Goal: Check status

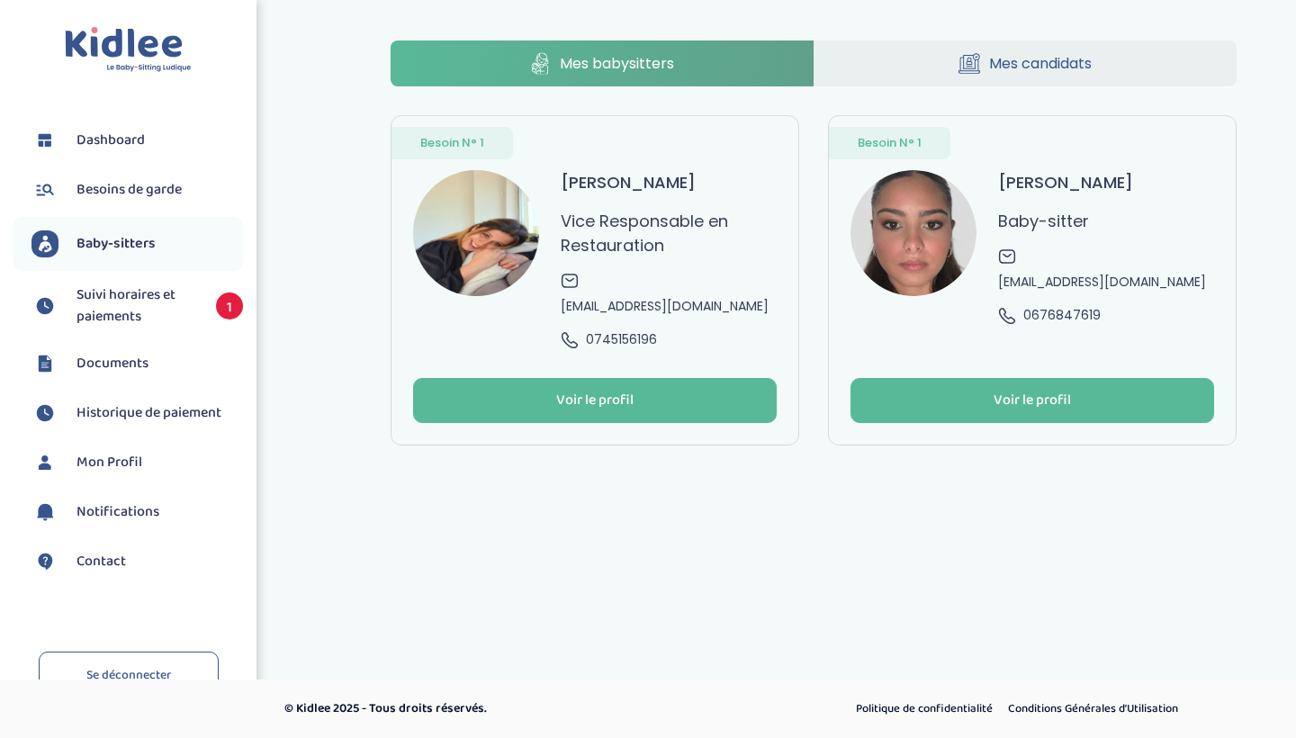
click at [112, 290] on span "Suivi horaires et paiements" at bounding box center [138, 305] width 122 height 43
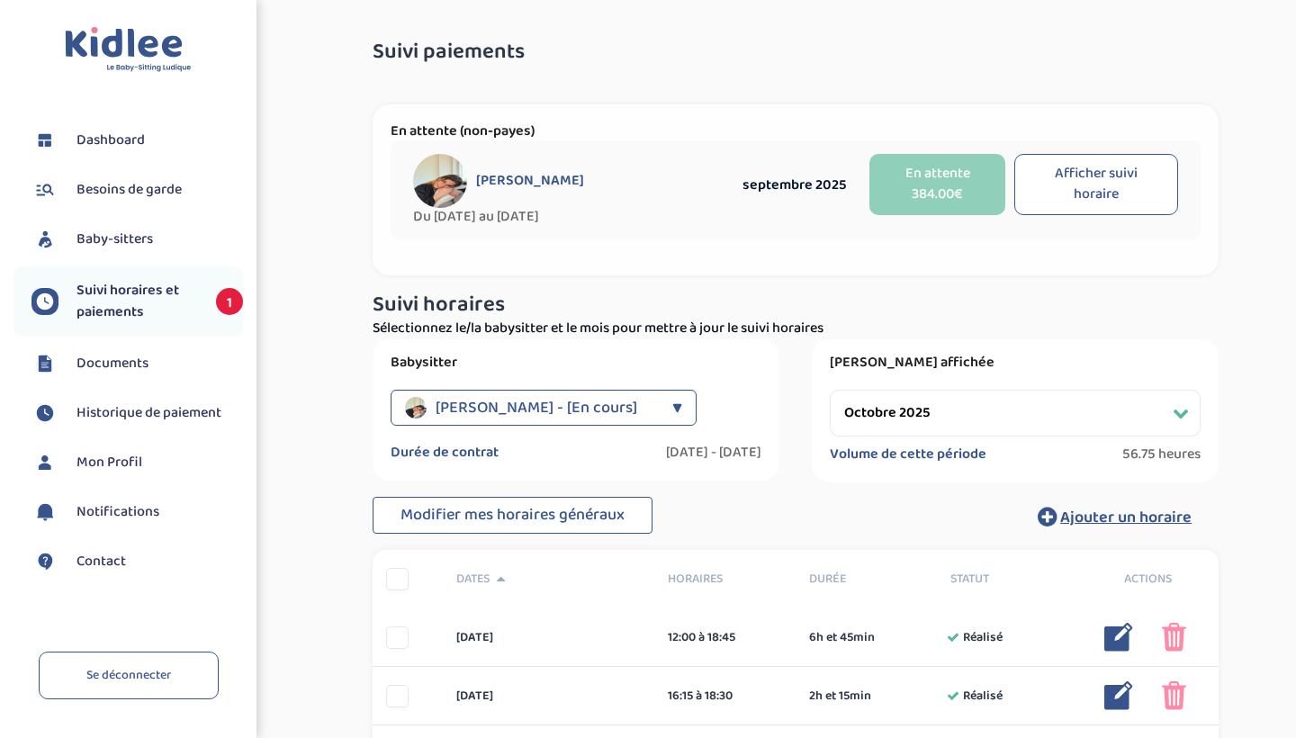
select select "octobre 2025"
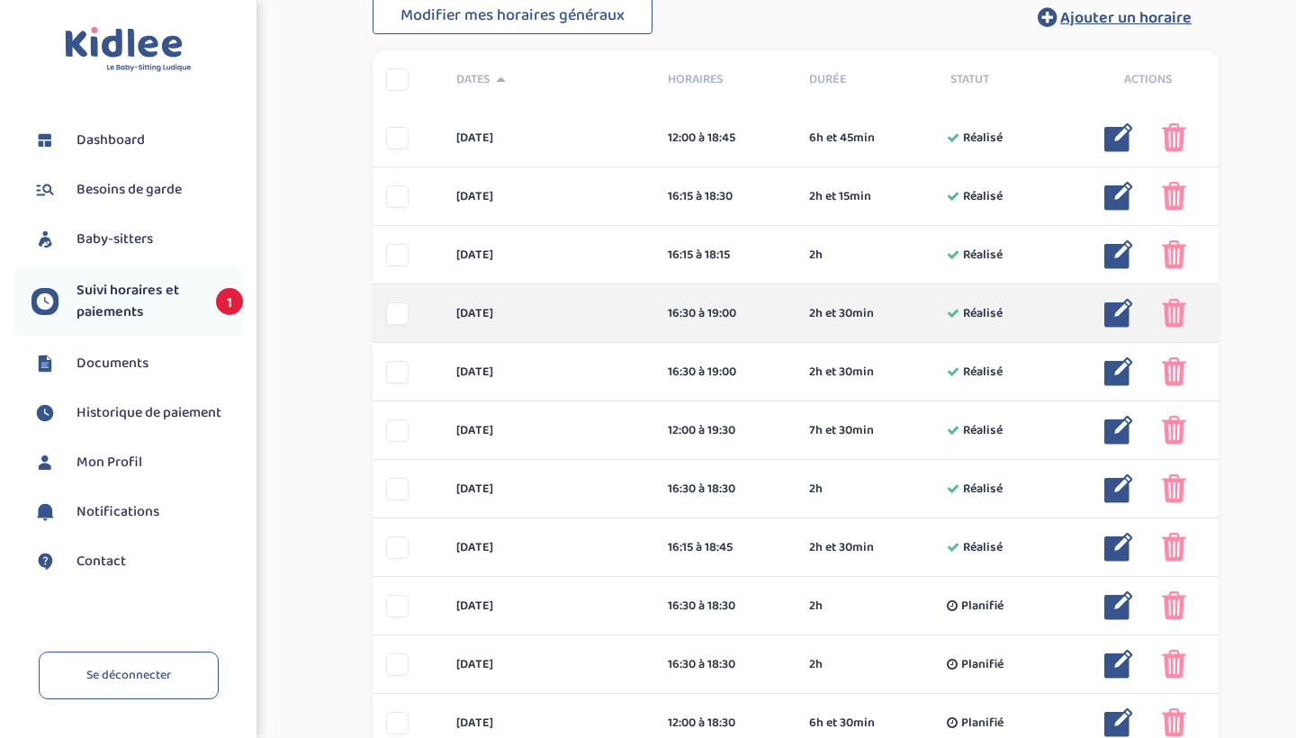
scroll to position [500, 0]
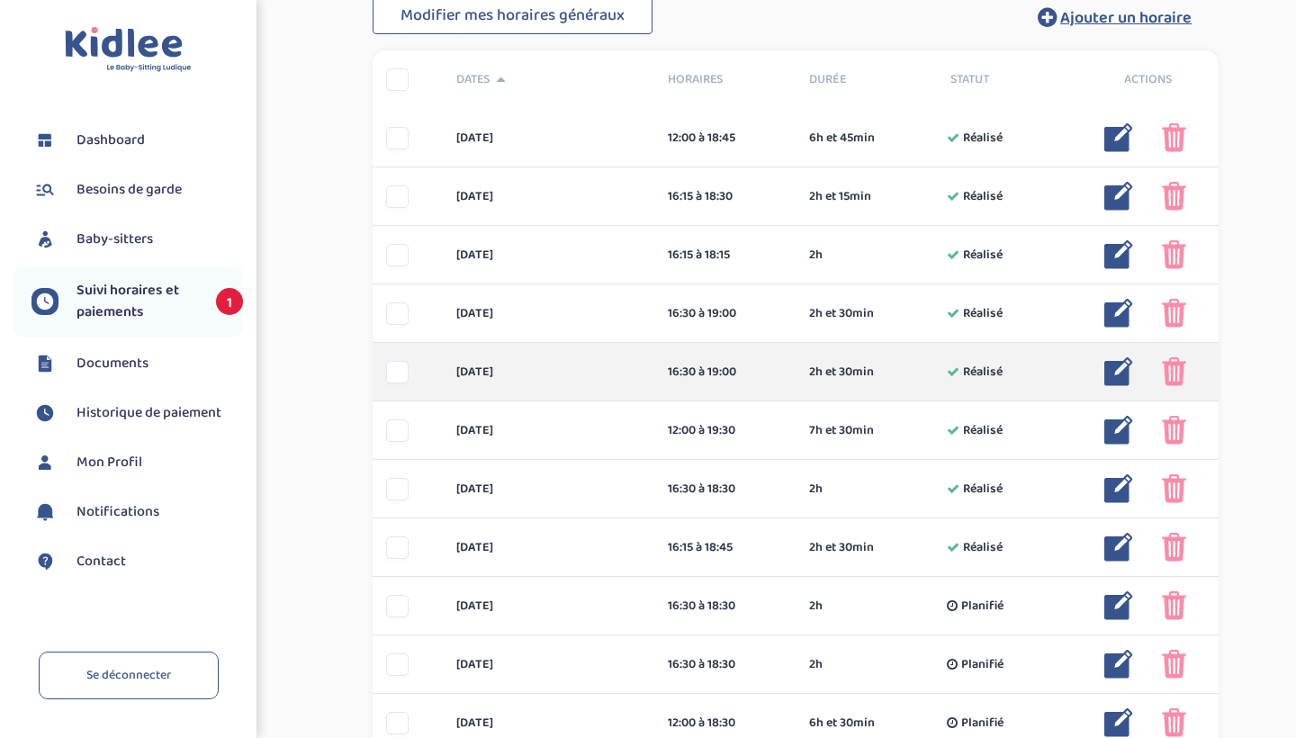
drag, startPoint x: 945, startPoint y: 544, endPoint x: 866, endPoint y: 383, distance: 179.6
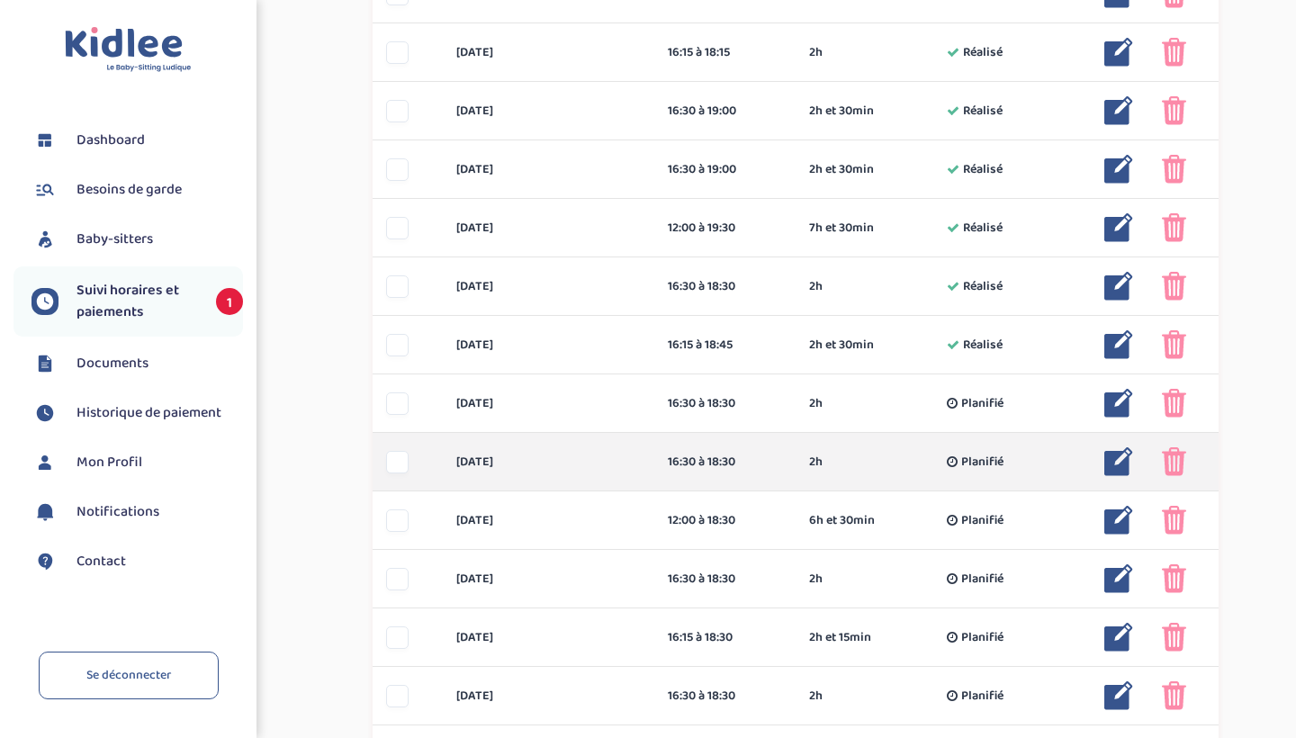
scroll to position [703, 0]
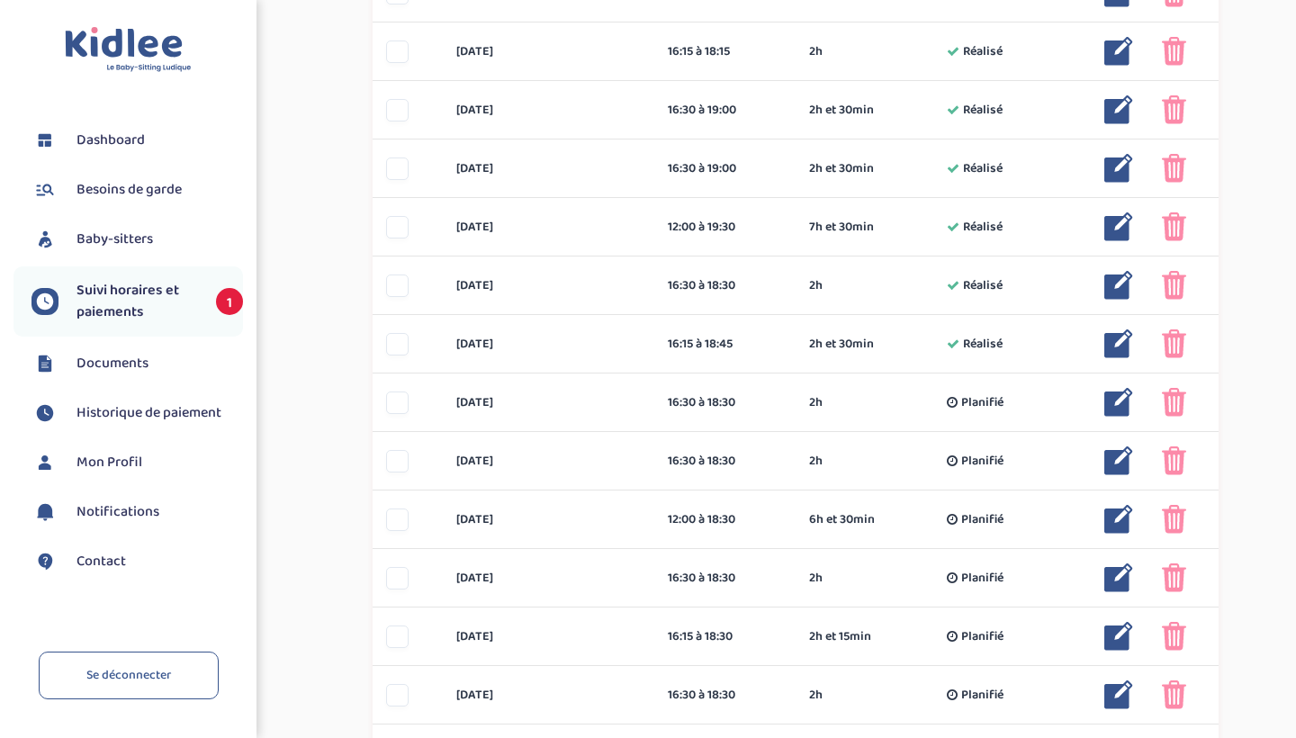
click at [311, 344] on div "Suivi paiements csjKa1PFDNaV9Ue1xwdNkU4kn2xnMfXxyMySi0tb En attente (non-payes)…" at bounding box center [796, 317] width 974 height 1987
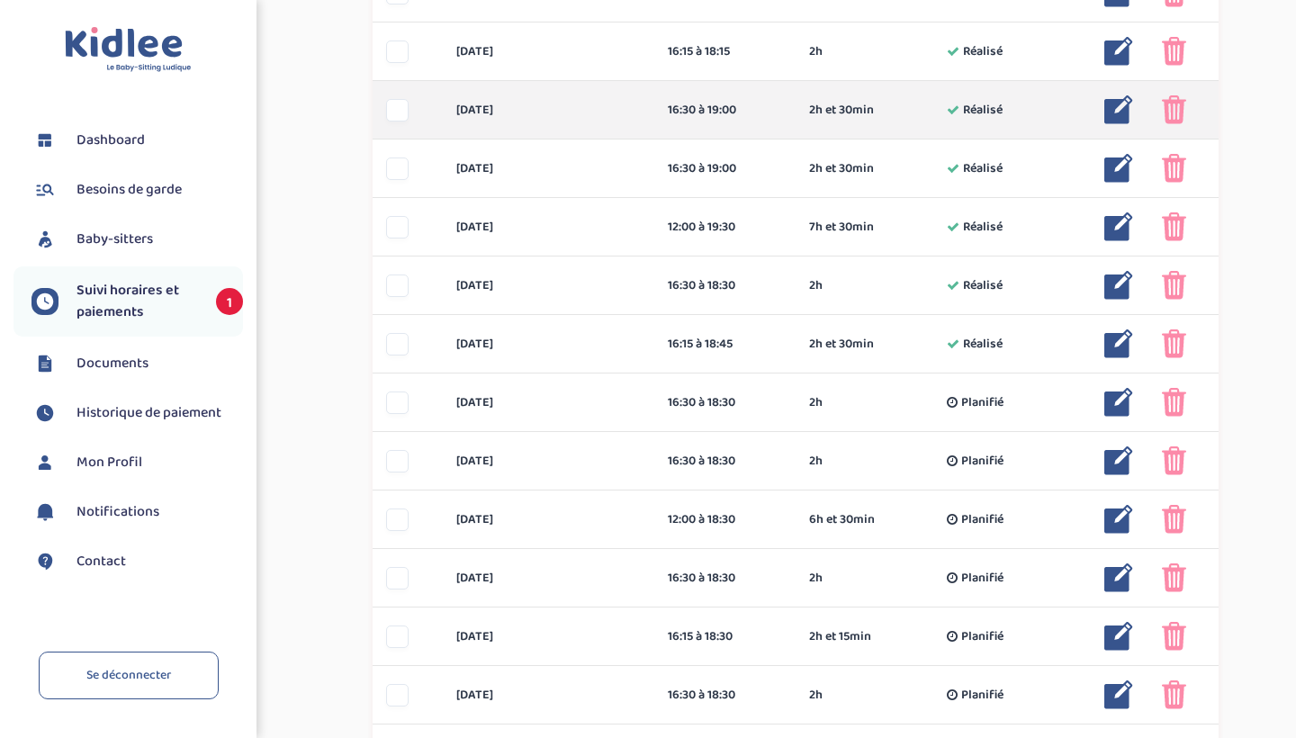
drag, startPoint x: 1112, startPoint y: 368, endPoint x: 600, endPoint y: 88, distance: 583.7
click at [600, 88] on div "mercredi 1 oct 12:00 à 18:45 6h et 45min Réalisé 6h et 45min Réalisé ... Modifi…" at bounding box center [796, 578] width 846 height 1346
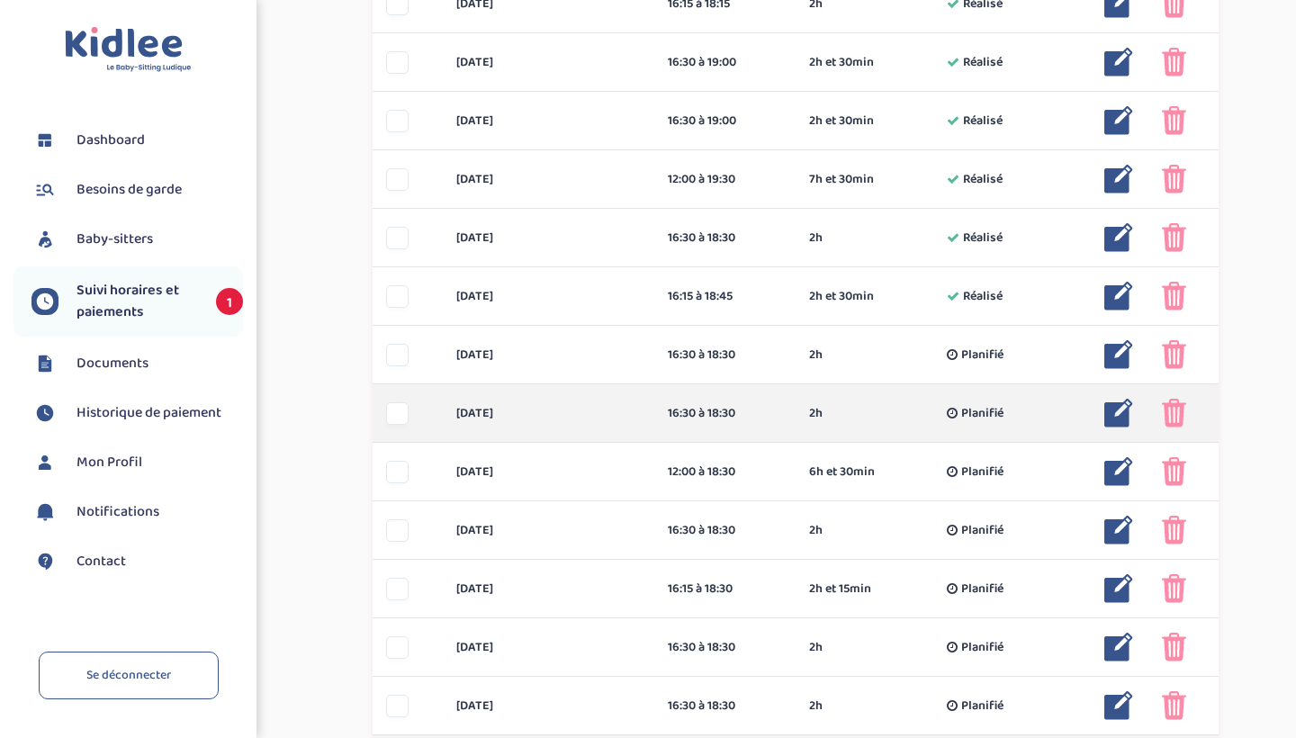
scroll to position [763, 0]
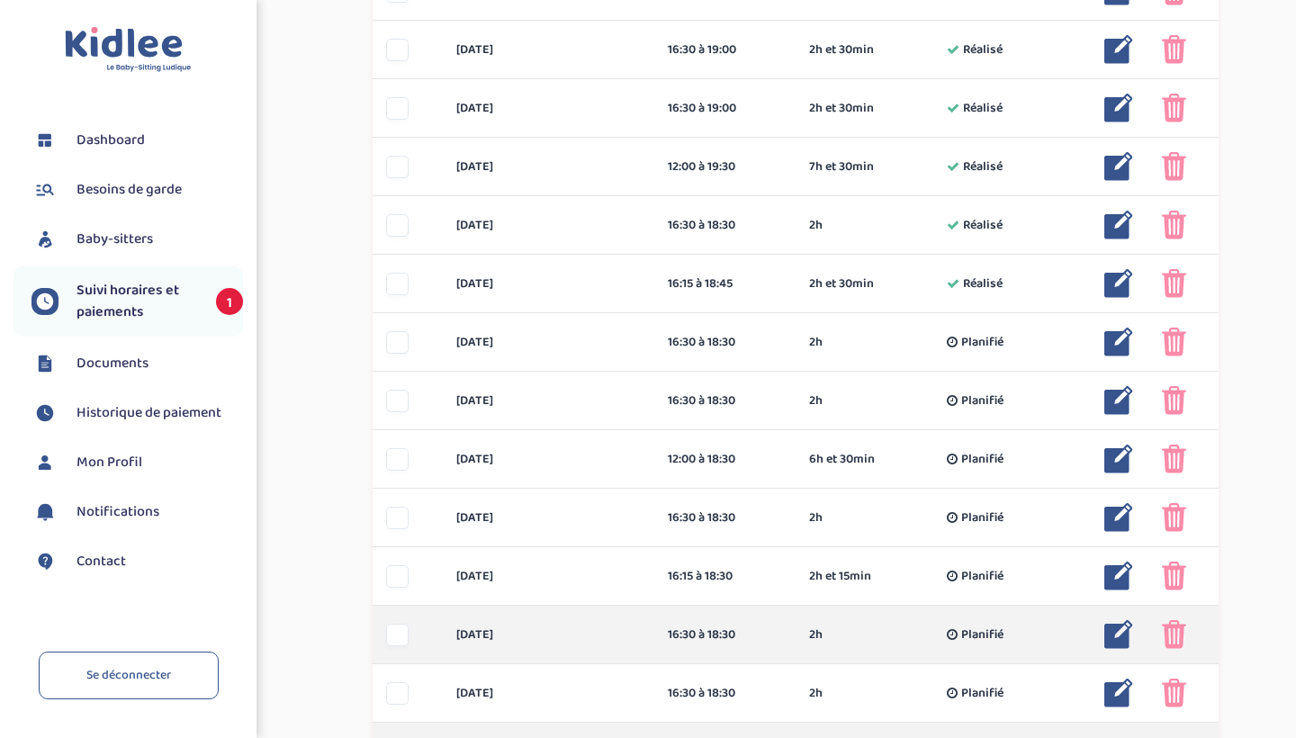
drag, startPoint x: 889, startPoint y: 463, endPoint x: 903, endPoint y: 643, distance: 180.6
click at [903, 643] on div "mercredi 1 oct 12:00 à 18:45 6h et 45min Réalisé 6h et 45min Réalisé ... Modifi…" at bounding box center [796, 518] width 846 height 1346
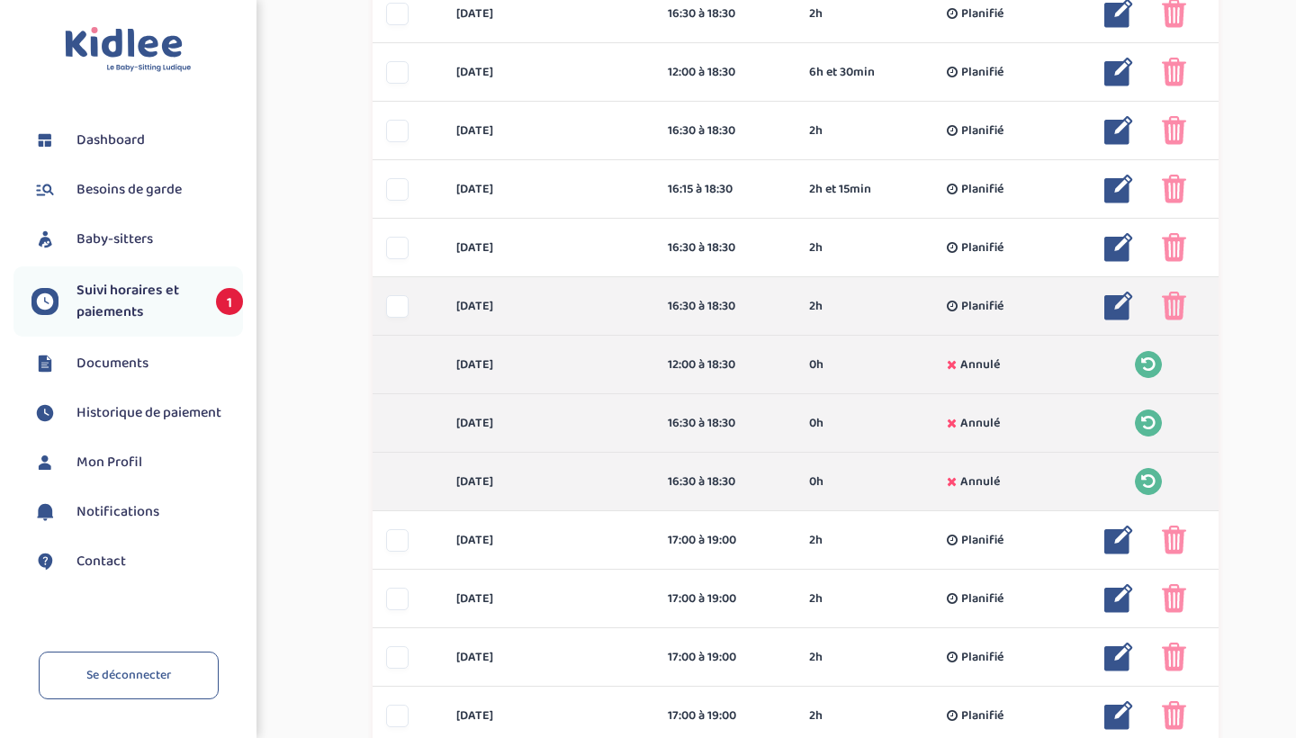
scroll to position [1154, 0]
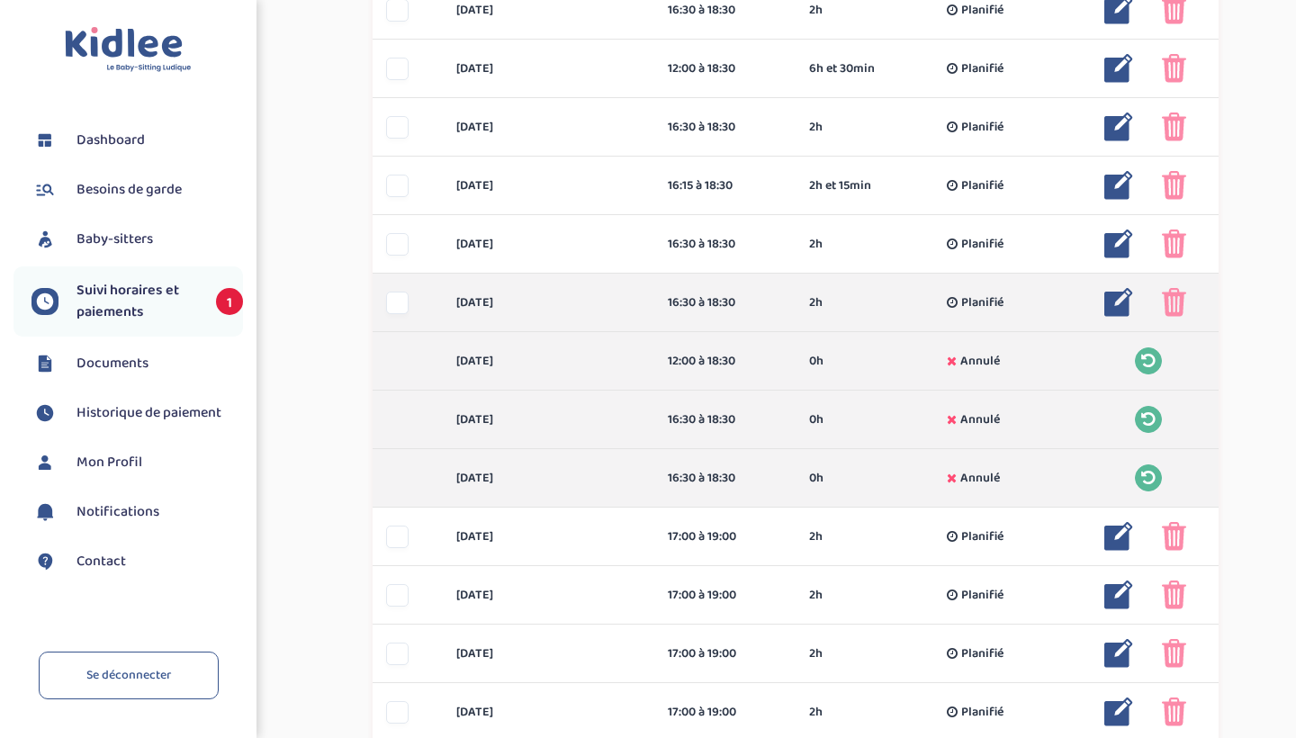
click at [826, 313] on div "mardi 21 oct 16:30 à 18:30 2h Planifié 2h Planifié ... Modifier Supprimer" at bounding box center [796, 303] width 846 height 59
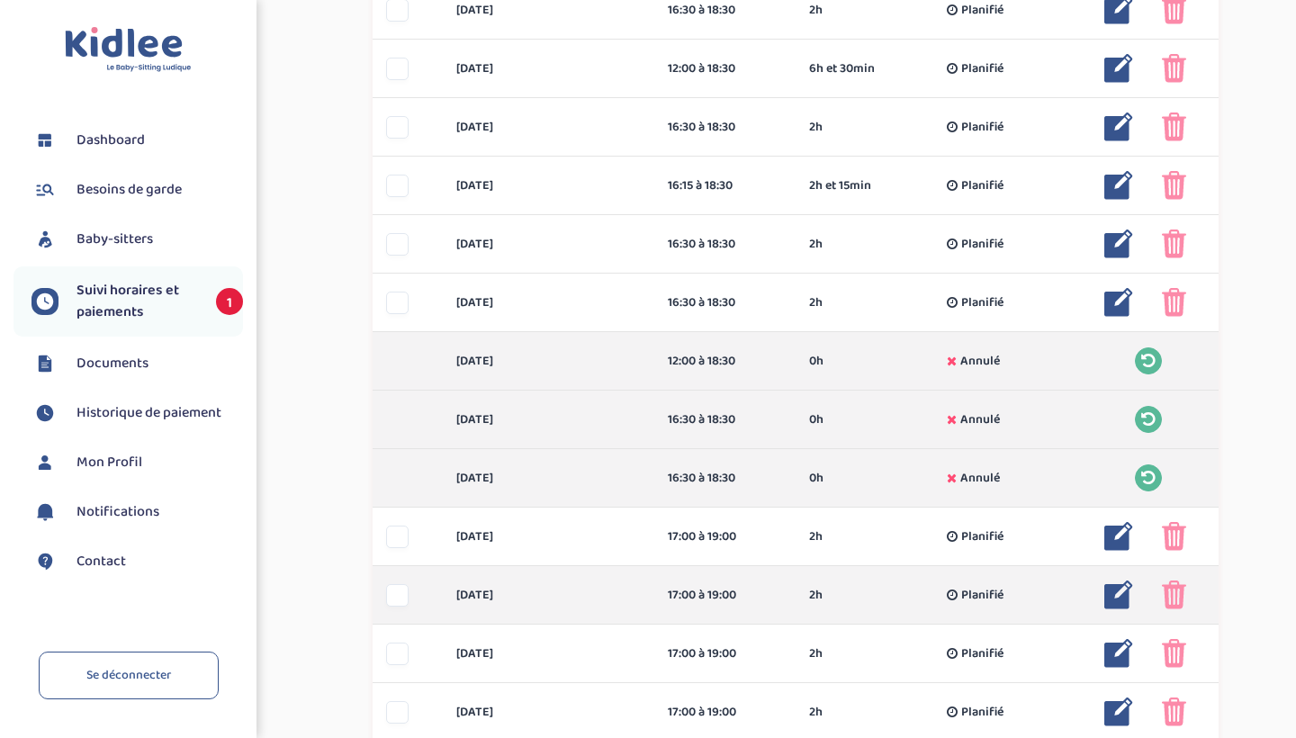
drag, startPoint x: 831, startPoint y: 302, endPoint x: 874, endPoint y: 614, distance: 315.3
click at [874, 614] on div "mercredi 1 oct 12:00 à 18:45 6h et 45min Réalisé 6h et 45min Réalisé ... Modifi…" at bounding box center [796, 127] width 846 height 1346
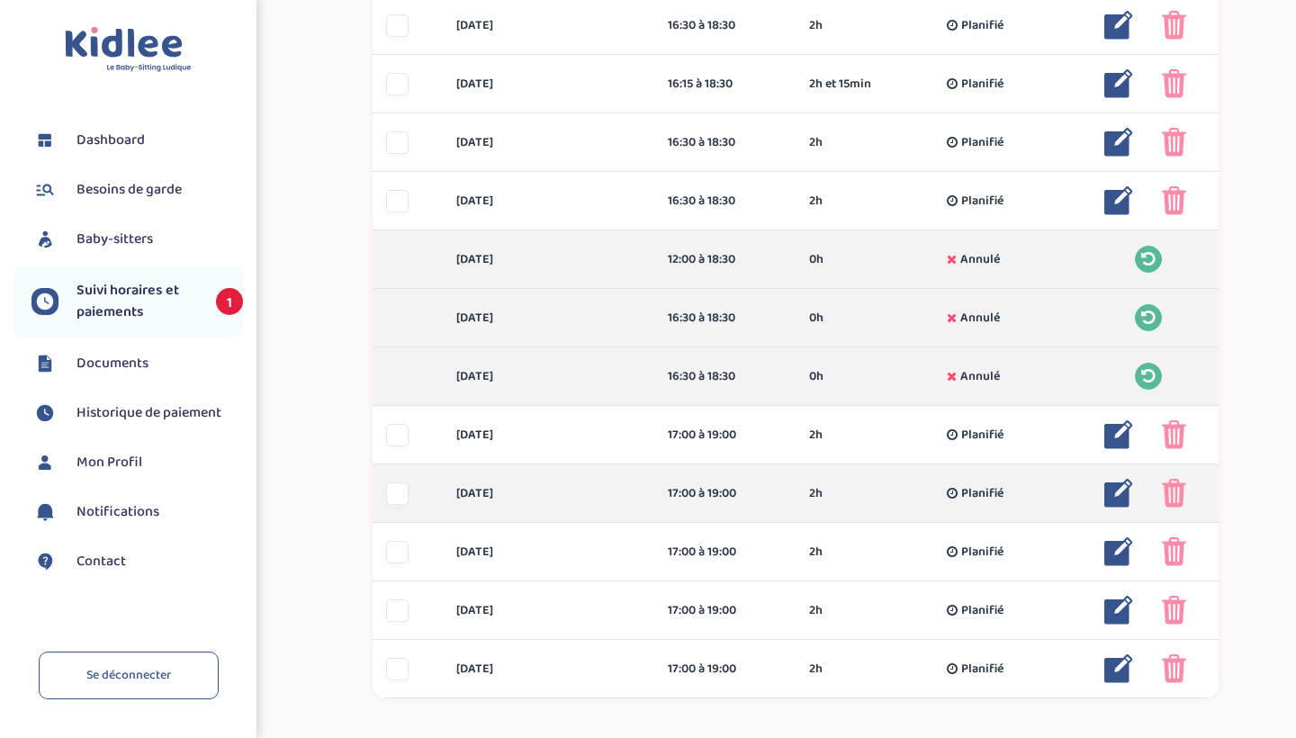
scroll to position [1263, 0]
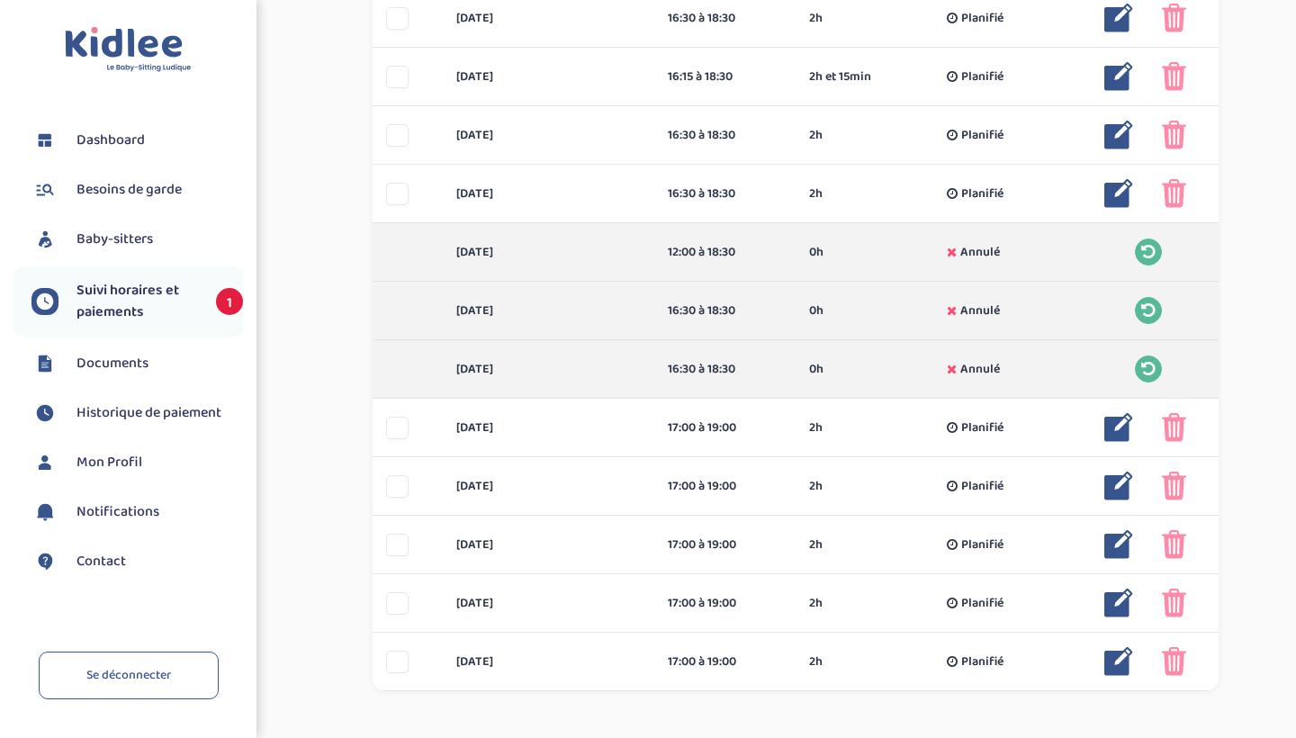
drag, startPoint x: 828, startPoint y: 616, endPoint x: 848, endPoint y: 694, distance: 80.8
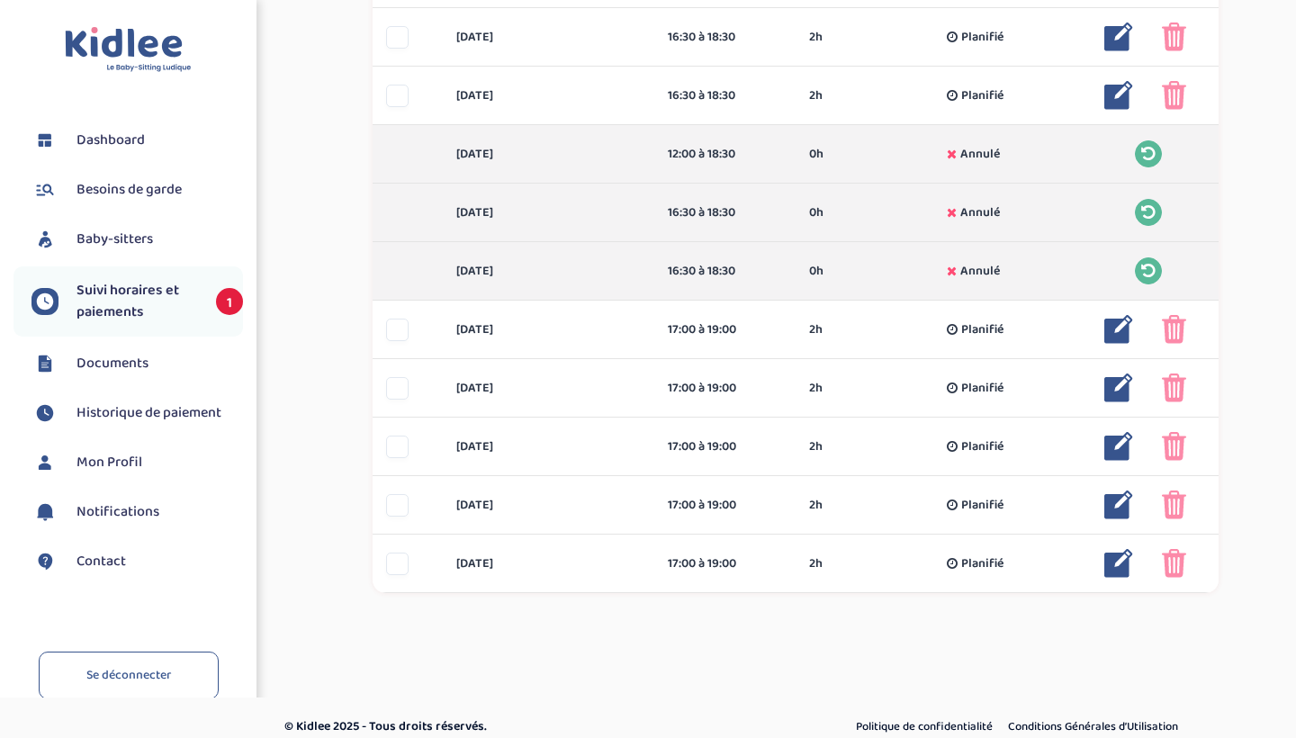
scroll to position [1378, 0]
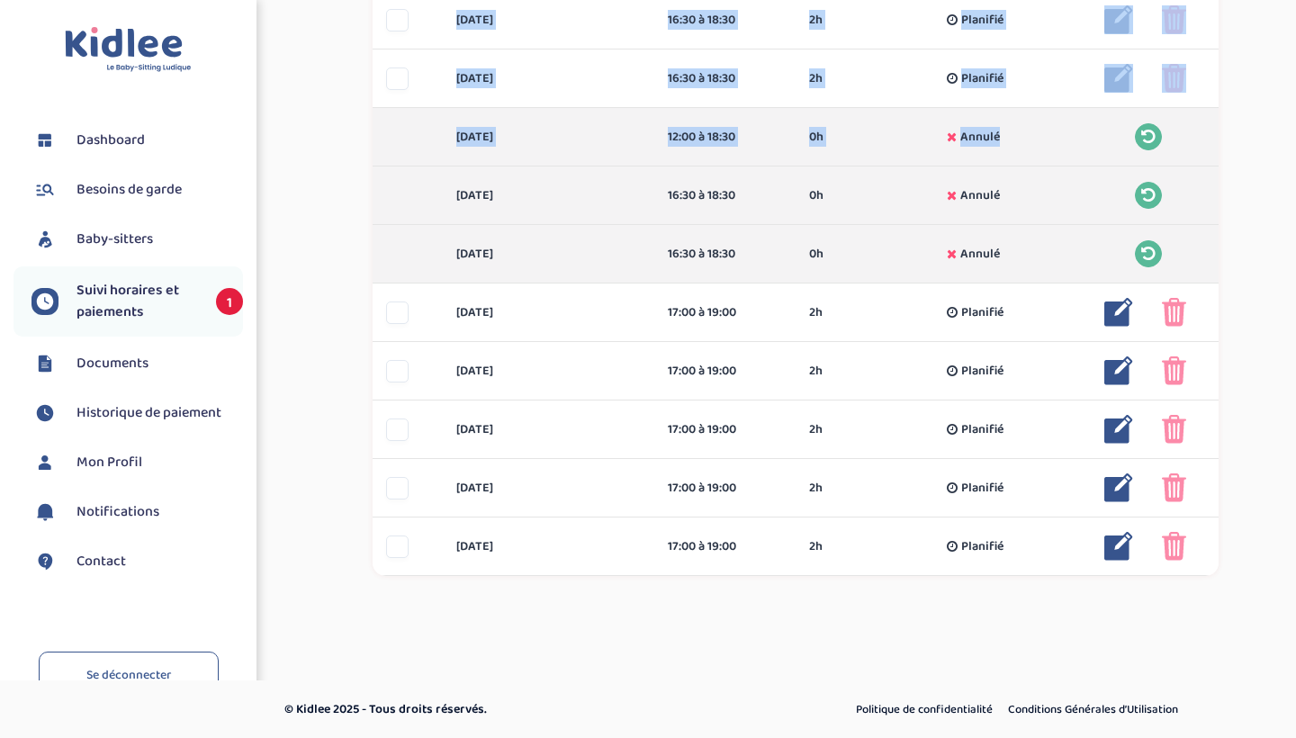
drag, startPoint x: 667, startPoint y: 427, endPoint x: 385, endPoint y: 194, distance: 365.1
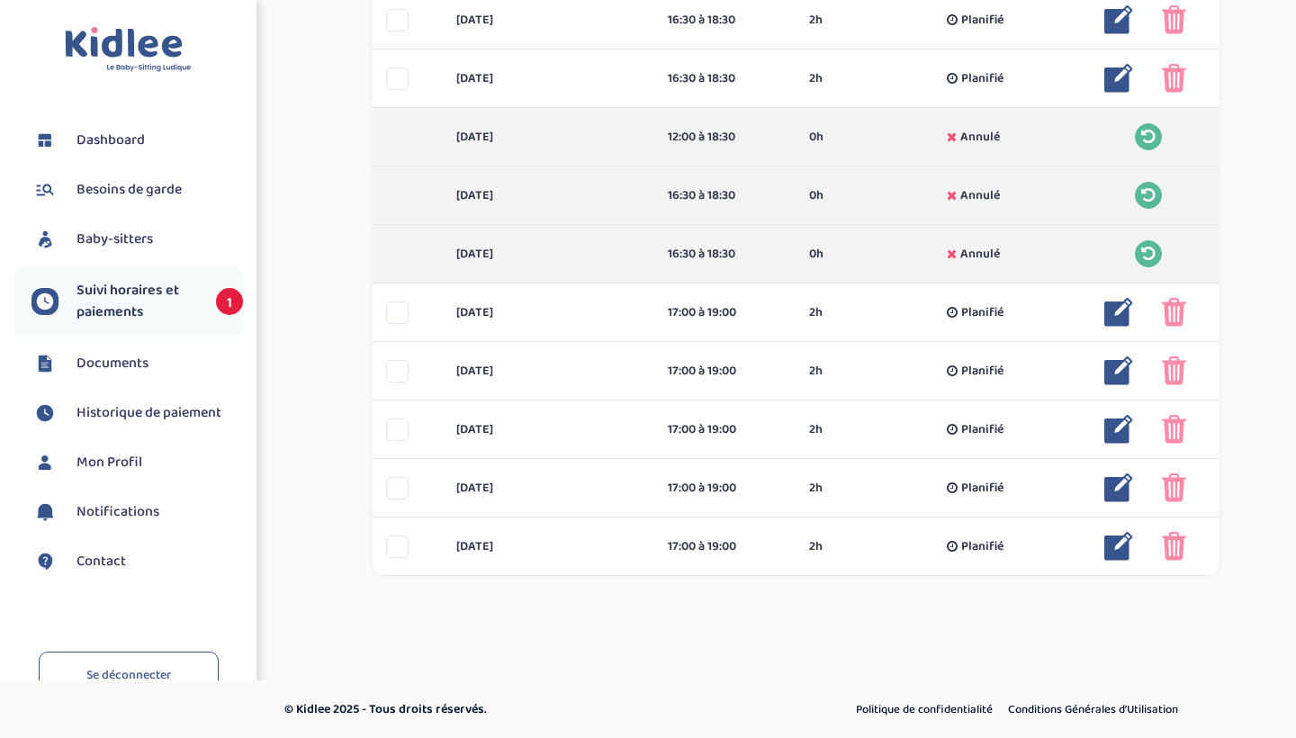
click at [88, 405] on span "Historique de paiement" at bounding box center [149, 413] width 145 height 22
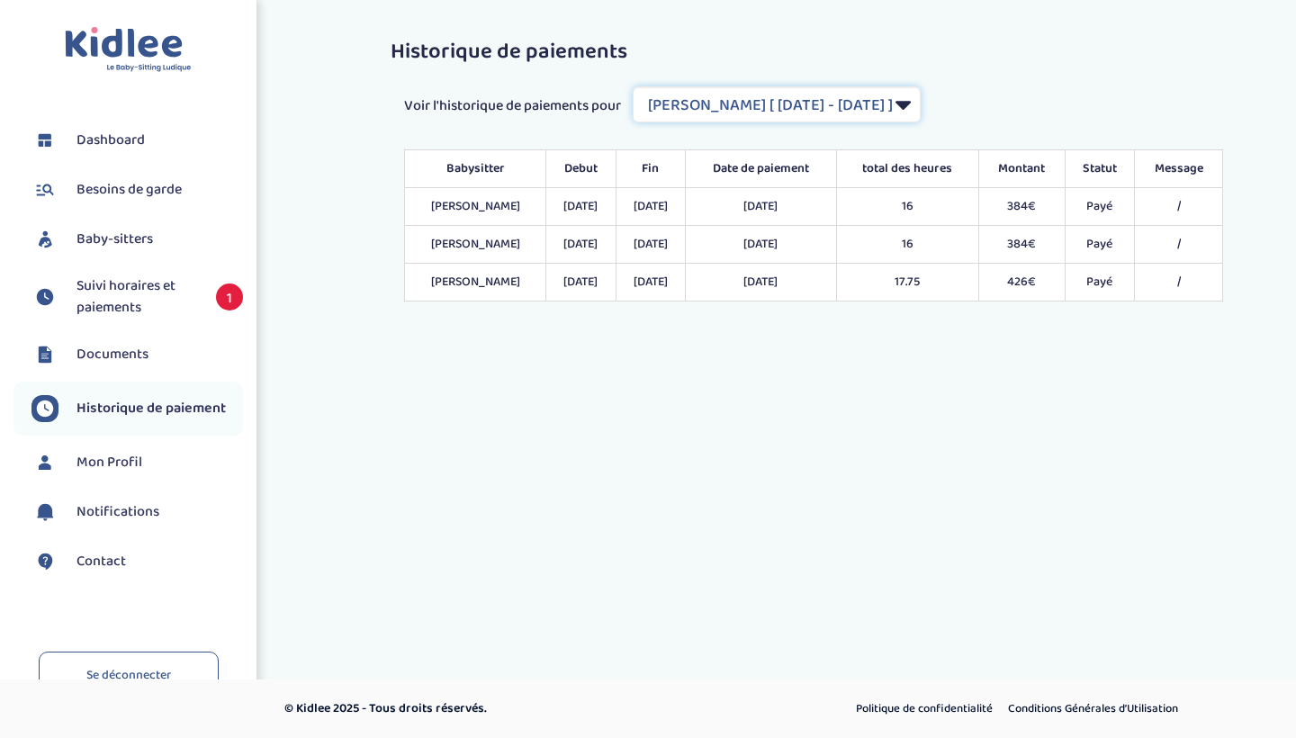
select select "2113"
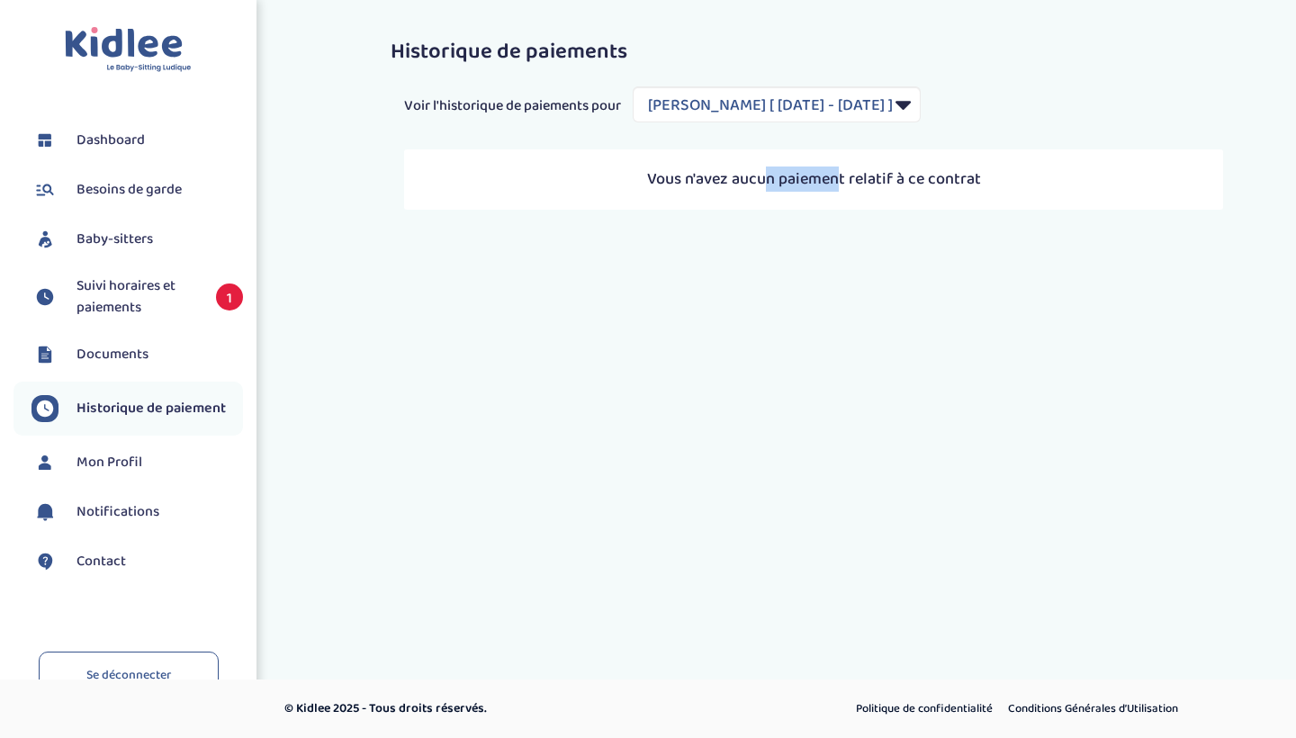
drag, startPoint x: 835, startPoint y: 176, endPoint x: 768, endPoint y: 182, distance: 67.7
click at [768, 182] on p "Vous n'avez aucun paiement relatif à ce contrat" at bounding box center [813, 179] width 783 height 24
click at [148, 301] on span "Suivi horaires et paiements" at bounding box center [138, 296] width 122 height 43
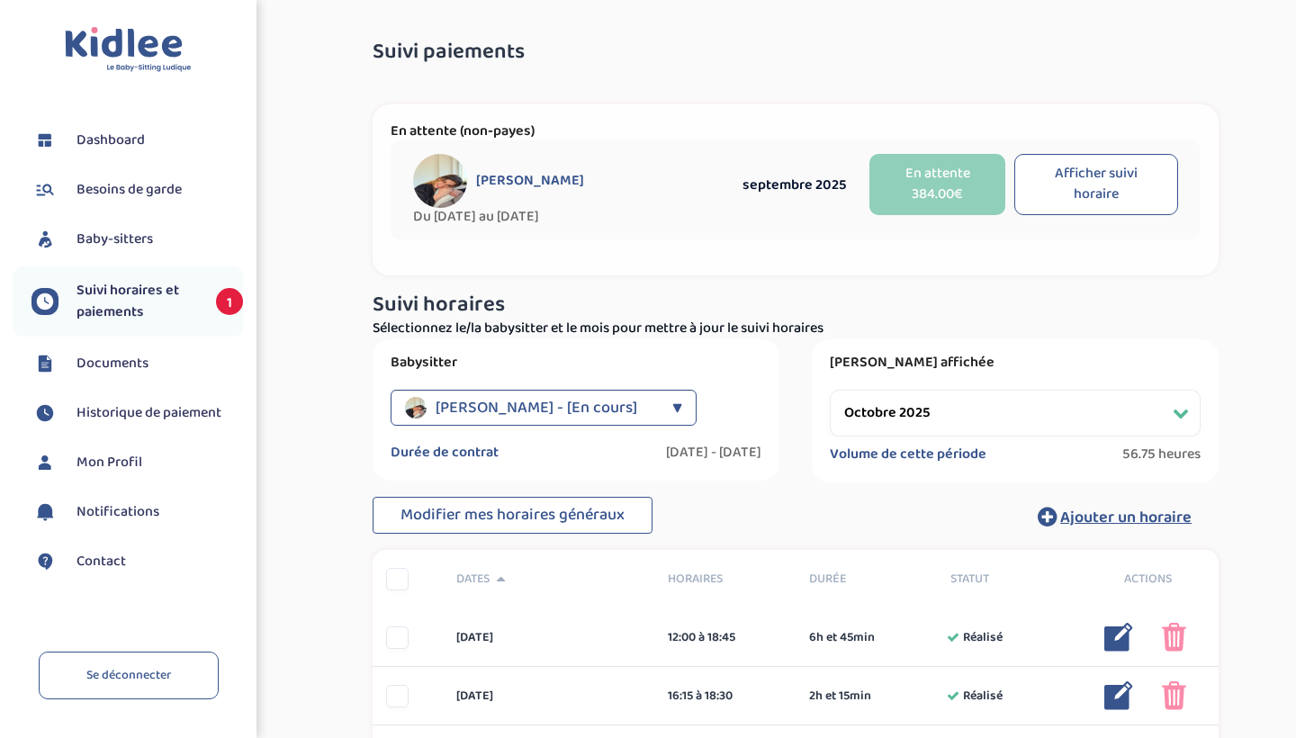
click at [670, 179] on div "[PERSON_NAME]" at bounding box center [570, 181] width 315 height 54
drag, startPoint x: 361, startPoint y: 173, endPoint x: 444, endPoint y: 80, distance: 124.3
click at [606, 294] on h3 "Suivi horaires" at bounding box center [796, 304] width 846 height 23
select select "octobre 2025"
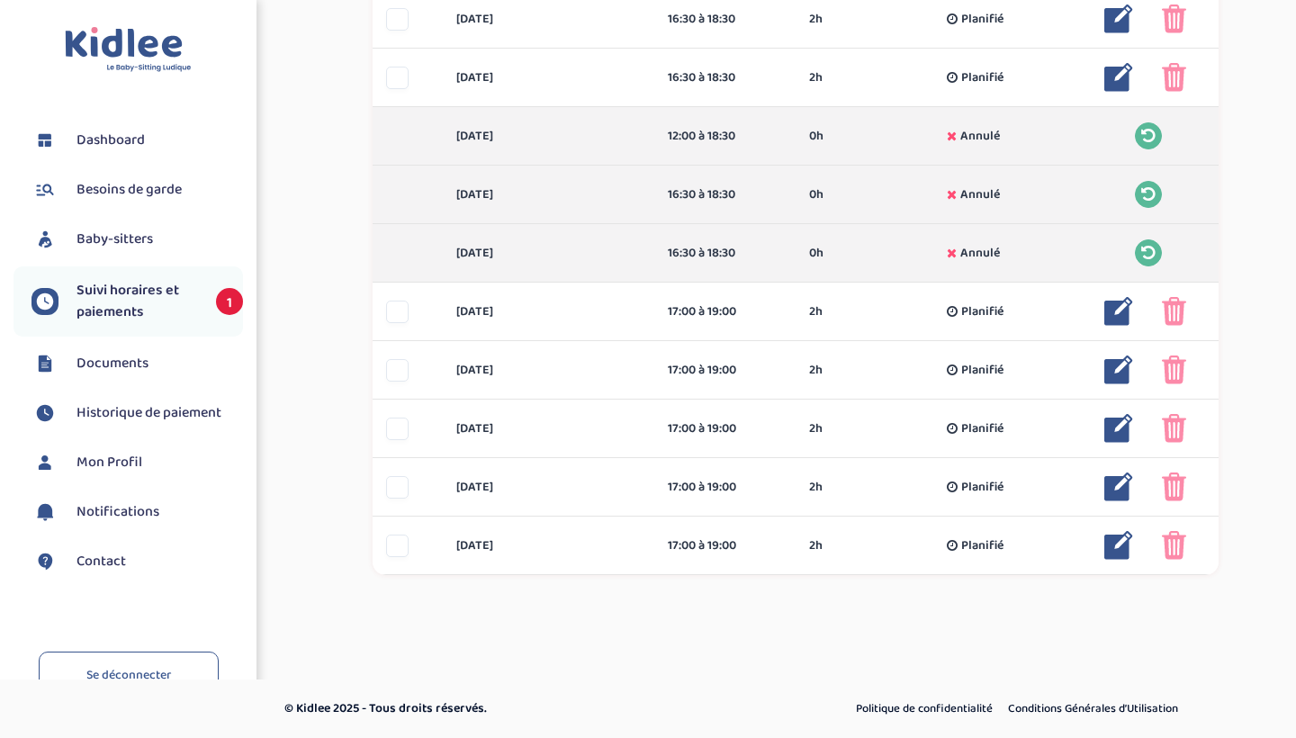
scroll to position [1378, 0]
